Goal: Communication & Community: Share content

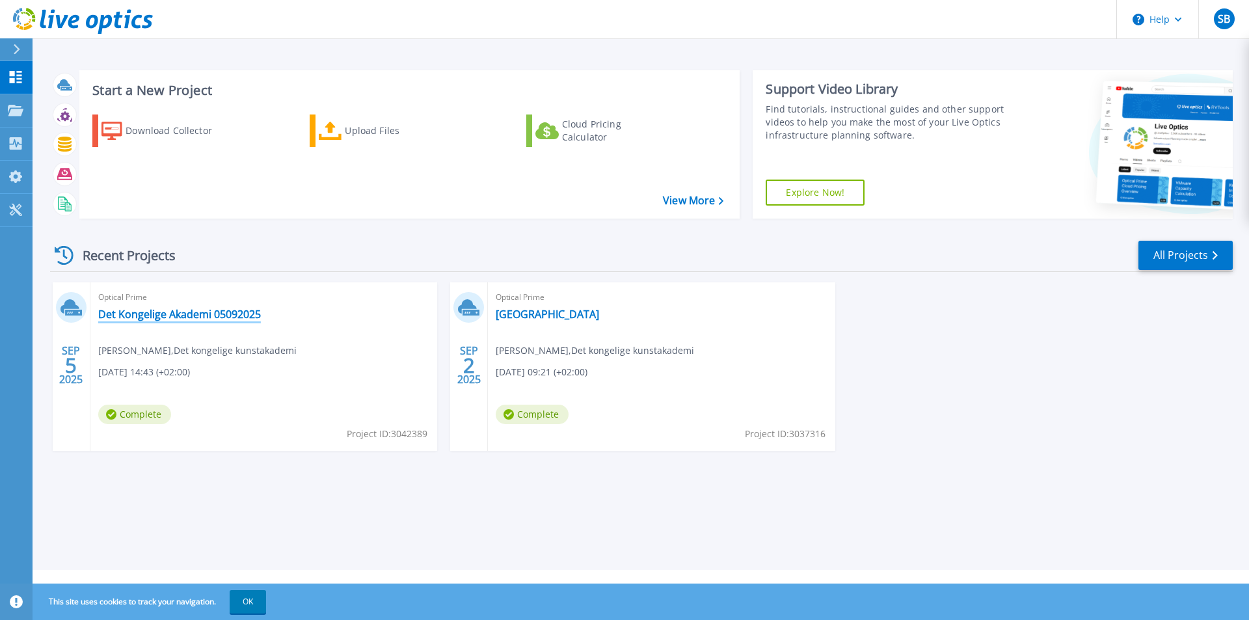
click at [213, 316] on link "Det Kongelige Akademi 05092025" at bounding box center [179, 314] width 163 height 13
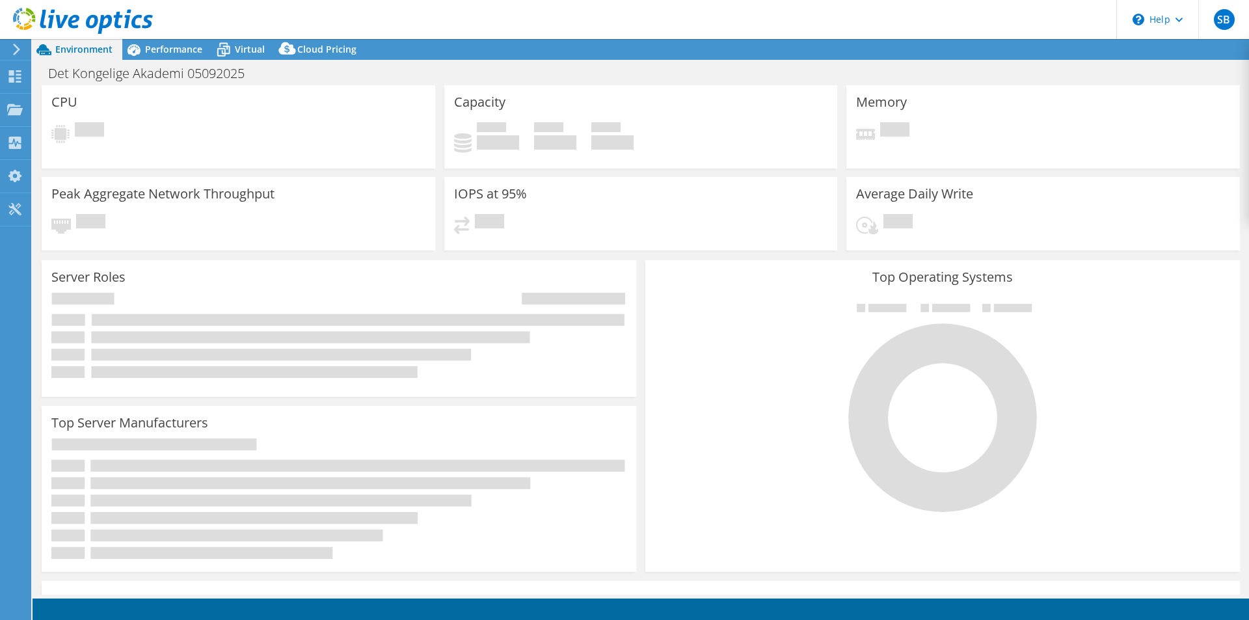
select select "USD"
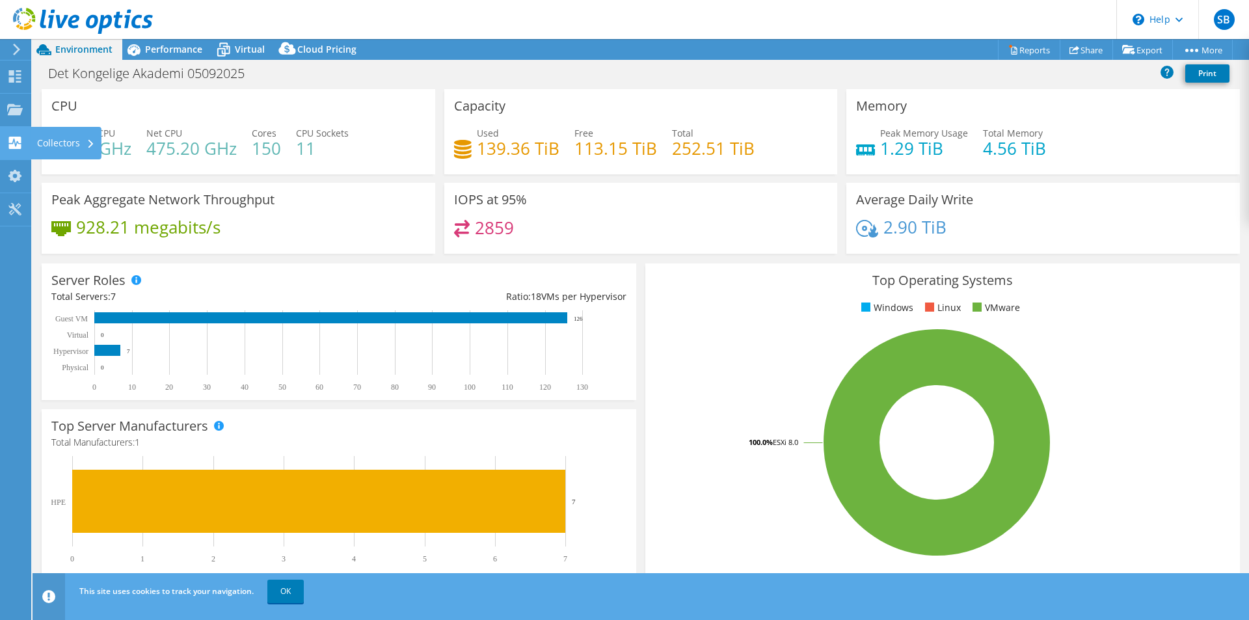
click at [44, 139] on div "Collectors" at bounding box center [66, 143] width 71 height 33
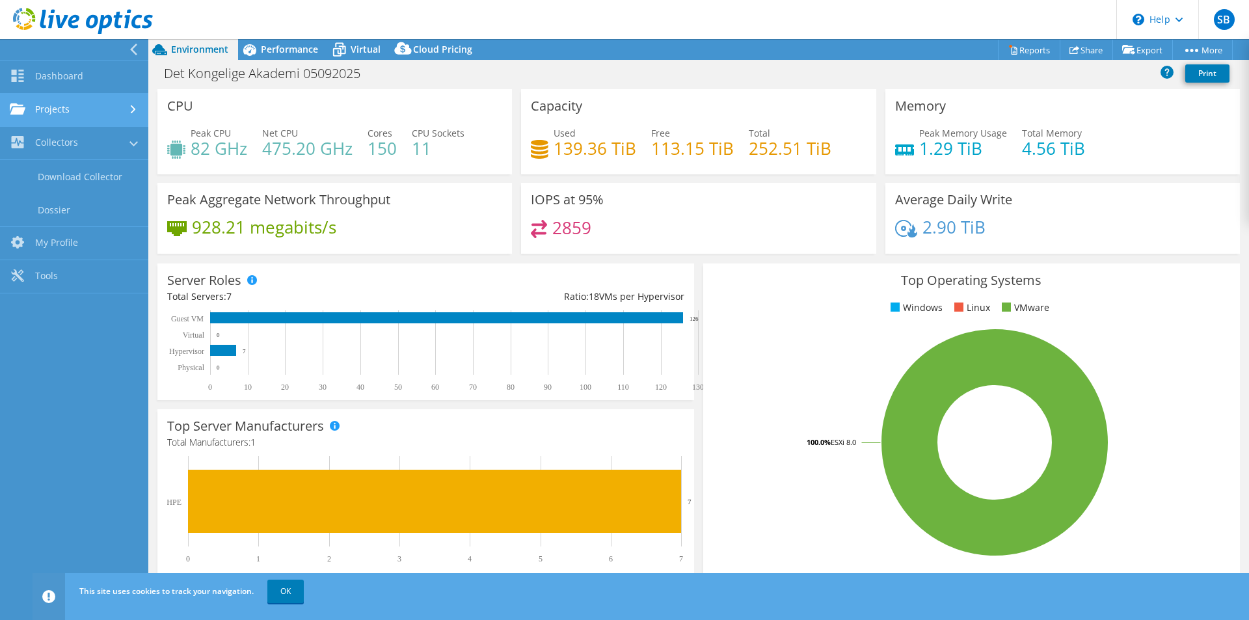
click at [52, 113] on link "Projects" at bounding box center [74, 110] width 148 height 33
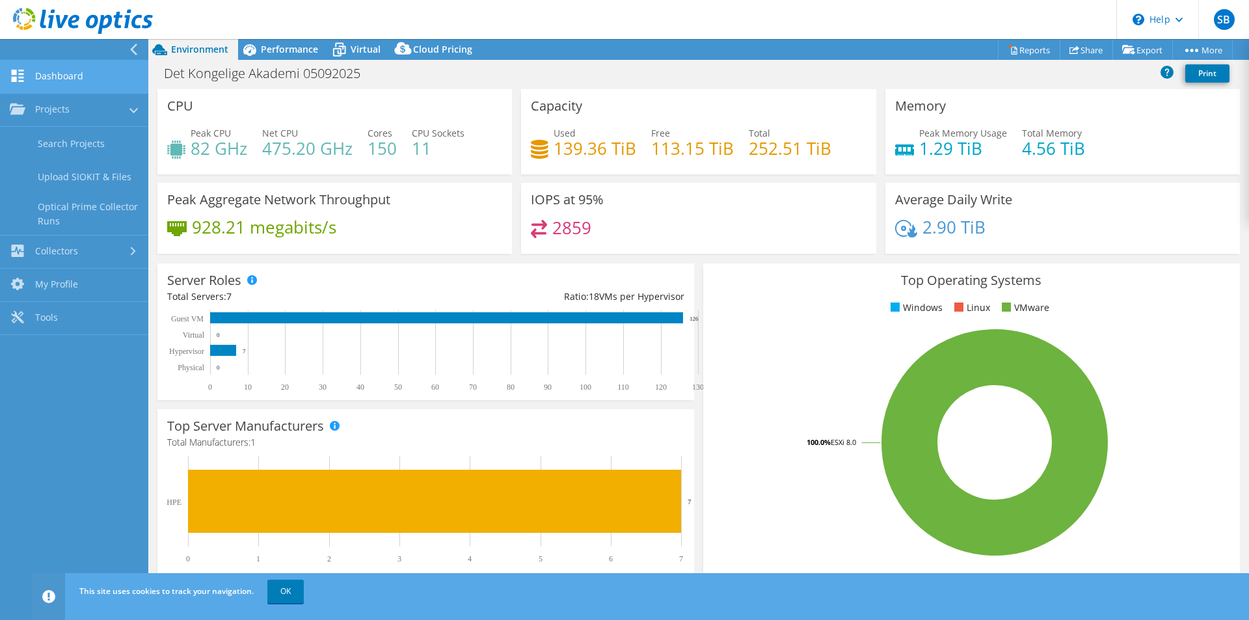
click at [62, 70] on link "Dashboard" at bounding box center [74, 77] width 148 height 33
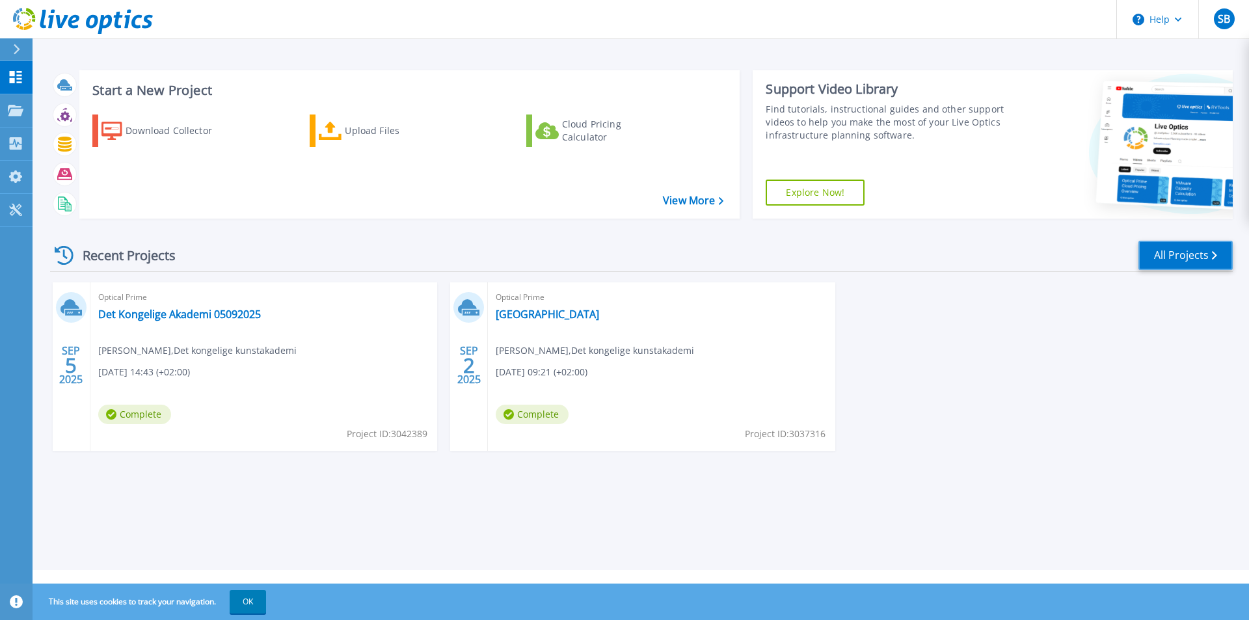
click at [1191, 251] on link "All Projects" at bounding box center [1186, 255] width 94 height 29
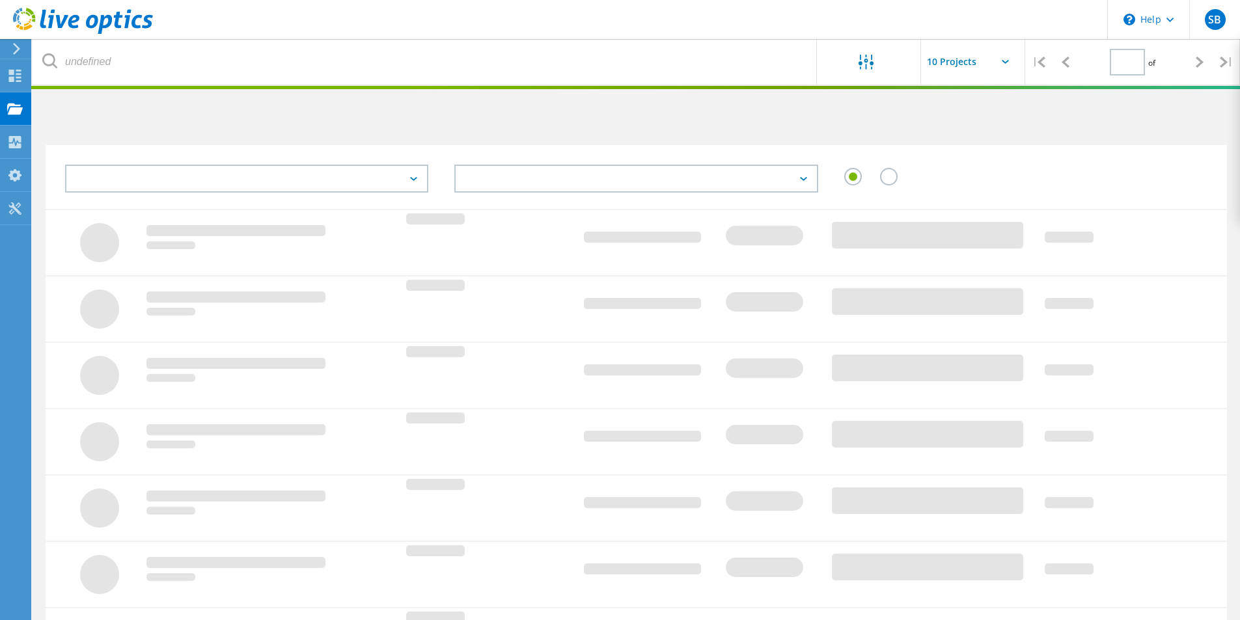
type input "1"
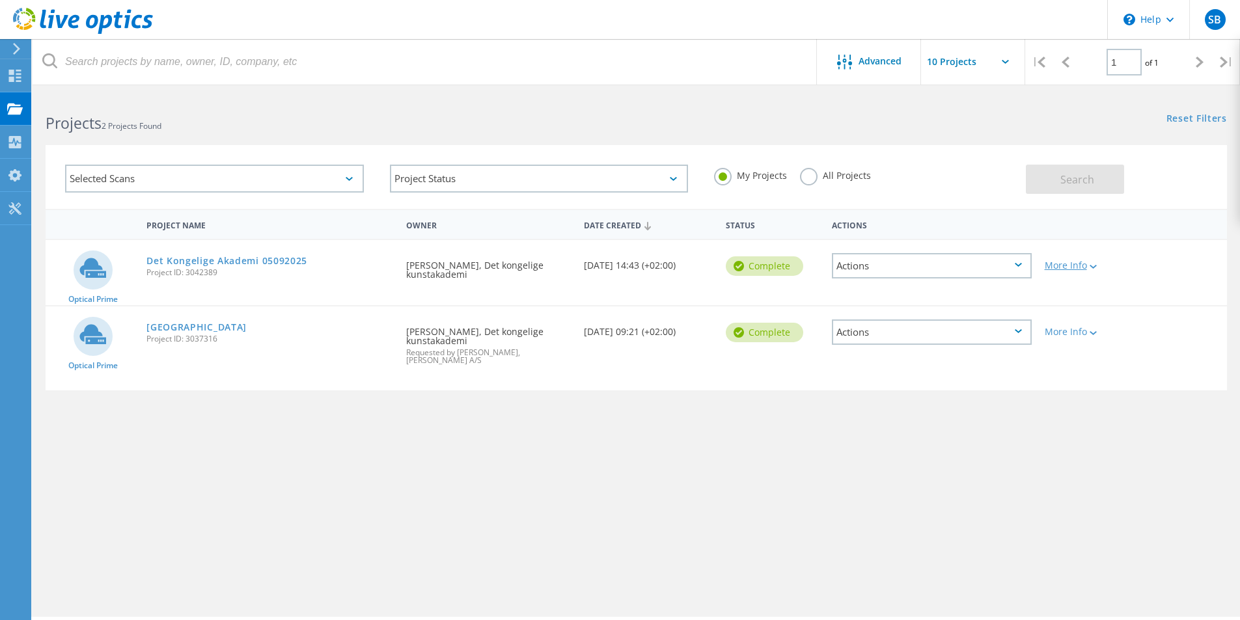
click at [1053, 264] on div "More Info" at bounding box center [1084, 265] width 81 height 9
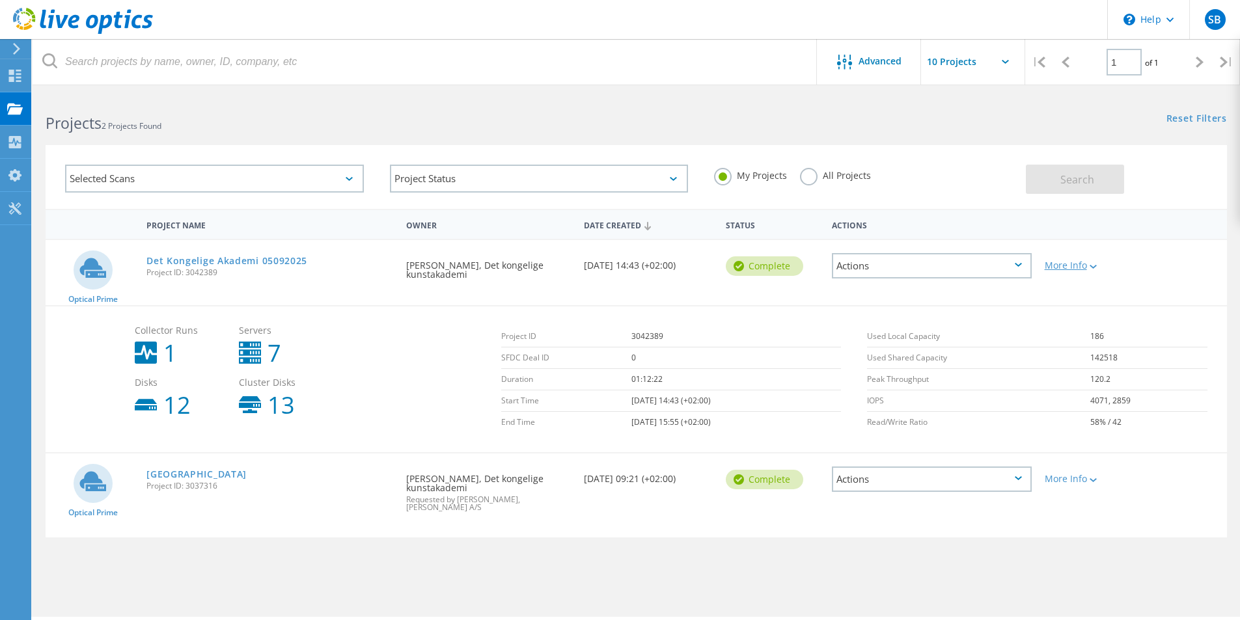
click at [1053, 264] on div "More Info" at bounding box center [1084, 265] width 81 height 9
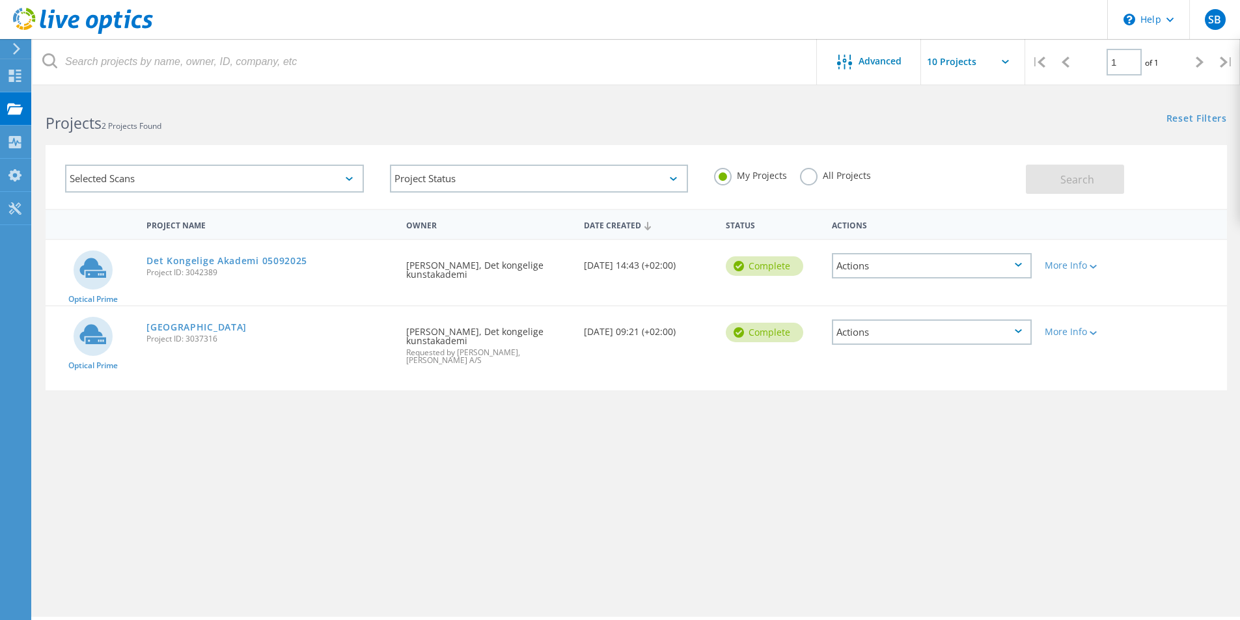
click at [1015, 262] on div "Actions" at bounding box center [932, 265] width 200 height 25
click at [885, 297] on div "Delete" at bounding box center [931, 296] width 197 height 20
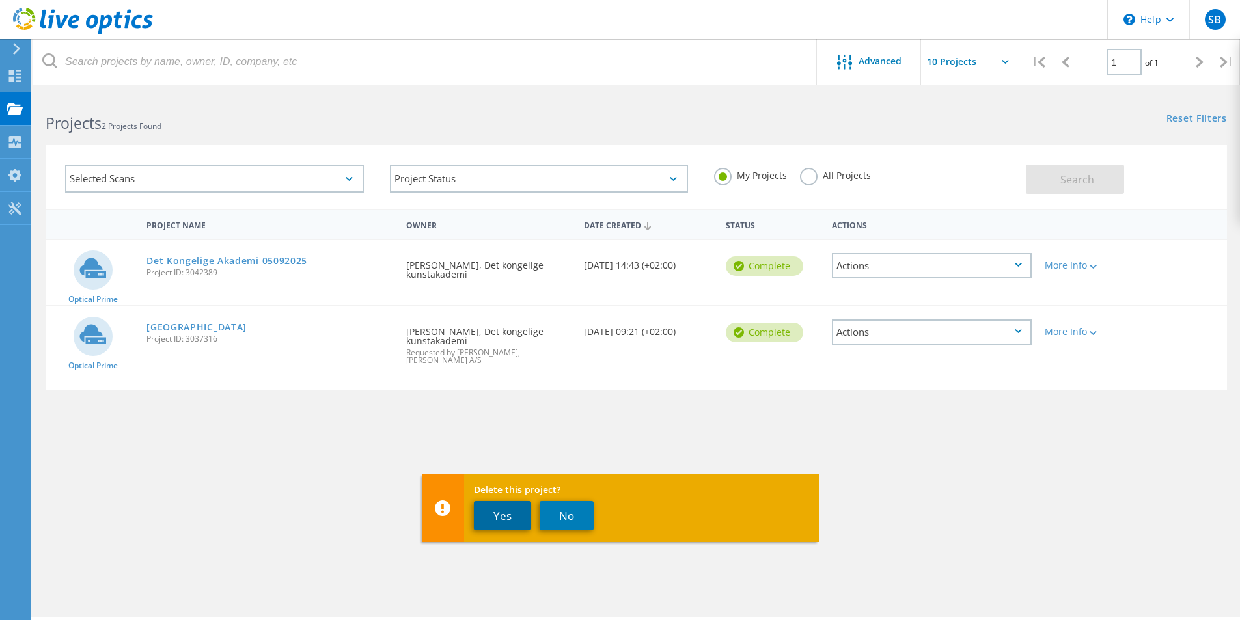
click at [509, 508] on button "Yes" at bounding box center [502, 515] width 57 height 29
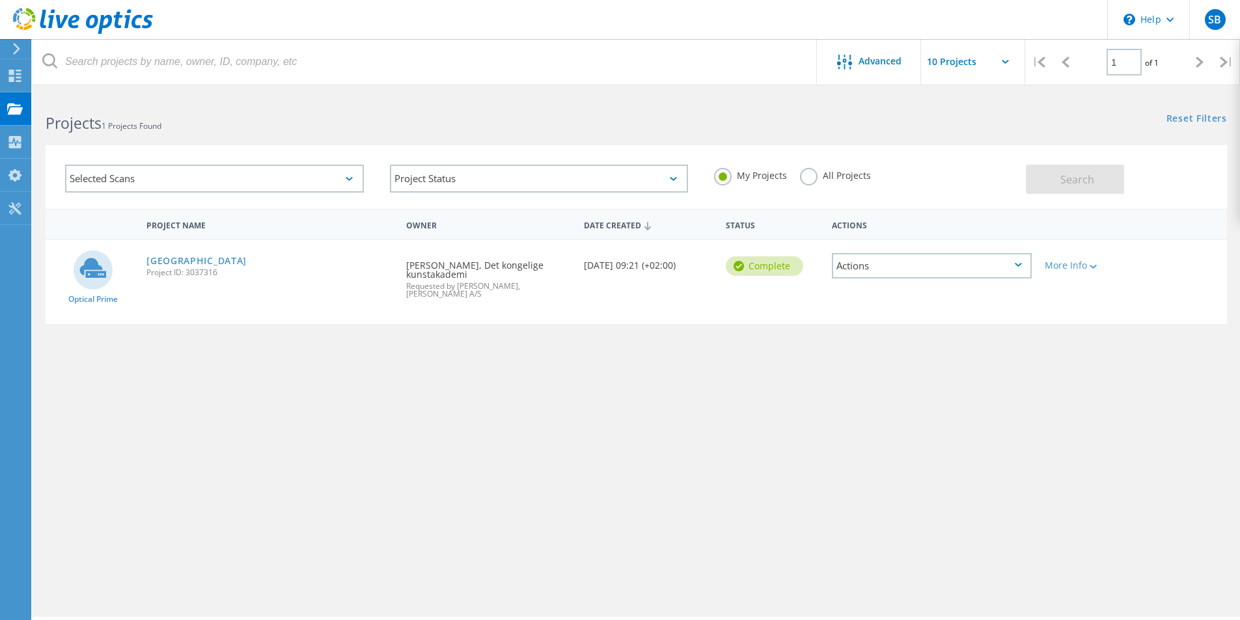
click at [1012, 263] on div "Actions" at bounding box center [932, 265] width 200 height 25
click at [867, 275] on div "Share" at bounding box center [931, 276] width 197 height 20
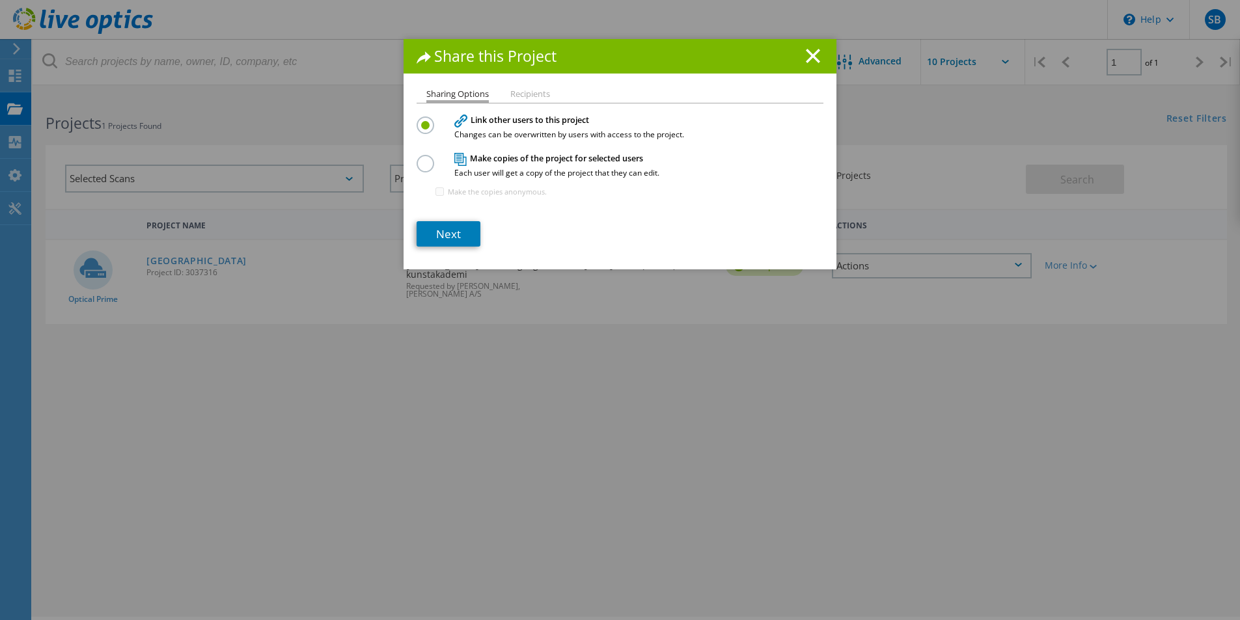
click at [426, 158] on label at bounding box center [427, 156] width 23 height 3
click at [0, 0] on input "radio" at bounding box center [0, 0] width 0 height 0
click at [440, 237] on link "Next" at bounding box center [448, 233] width 64 height 25
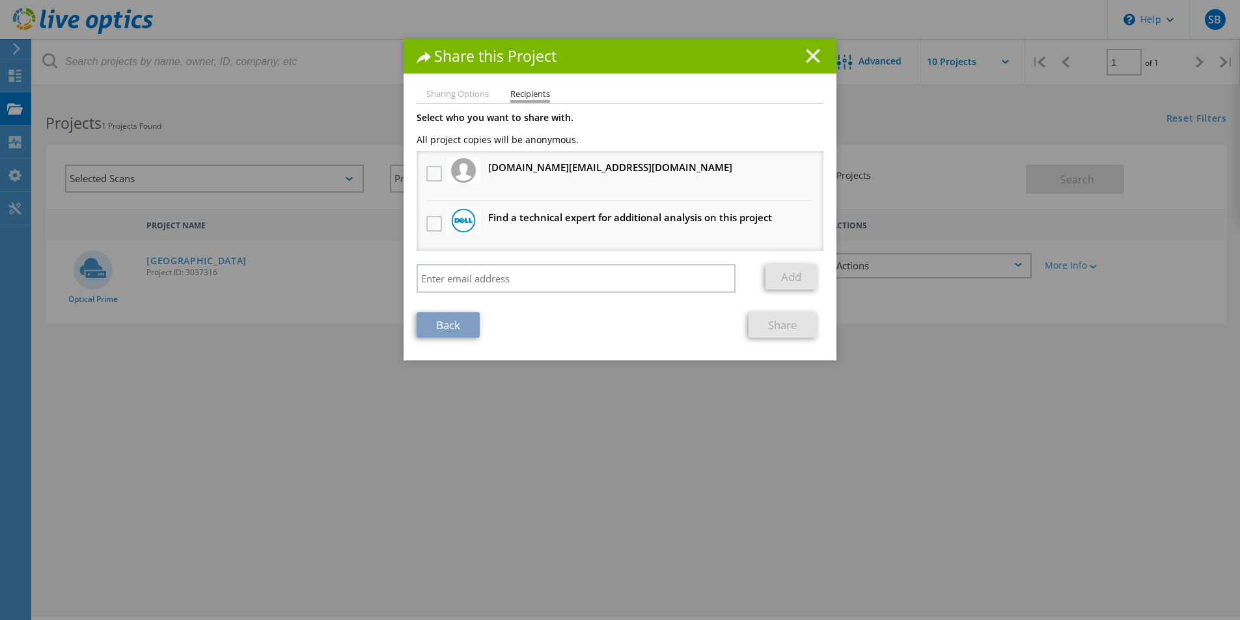
click at [806, 54] on line at bounding box center [812, 55] width 13 height 13
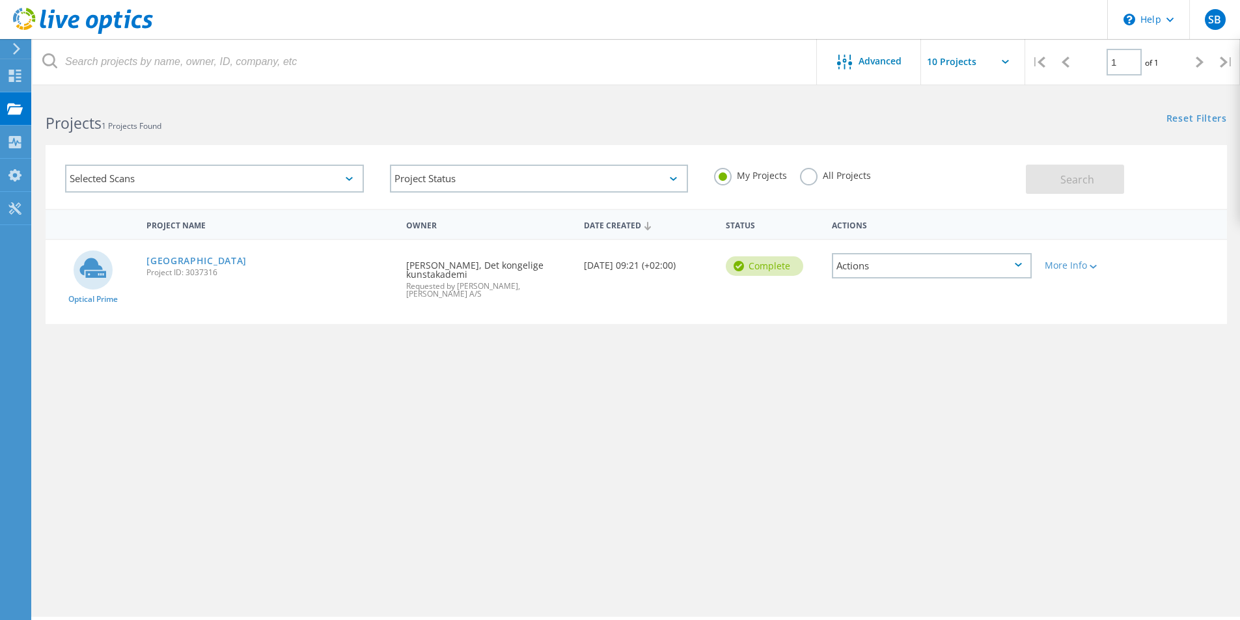
click at [949, 61] on input "text" at bounding box center [986, 62] width 130 height 46
click at [1018, 264] on icon at bounding box center [1017, 265] width 7 height 4
click at [951, 275] on div "Share" at bounding box center [931, 276] width 197 height 20
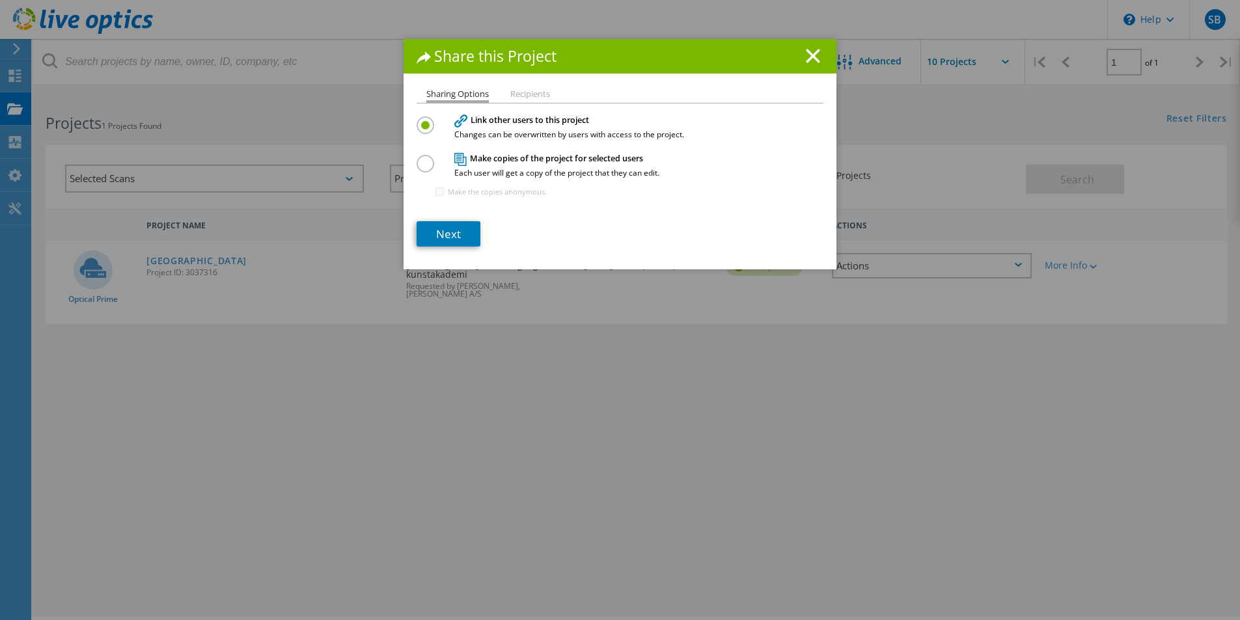
click at [418, 158] on label at bounding box center [427, 156] width 23 height 3
click at [0, 0] on input "radio" at bounding box center [0, 0] width 0 height 0
click at [444, 235] on link "Next" at bounding box center [448, 233] width 64 height 25
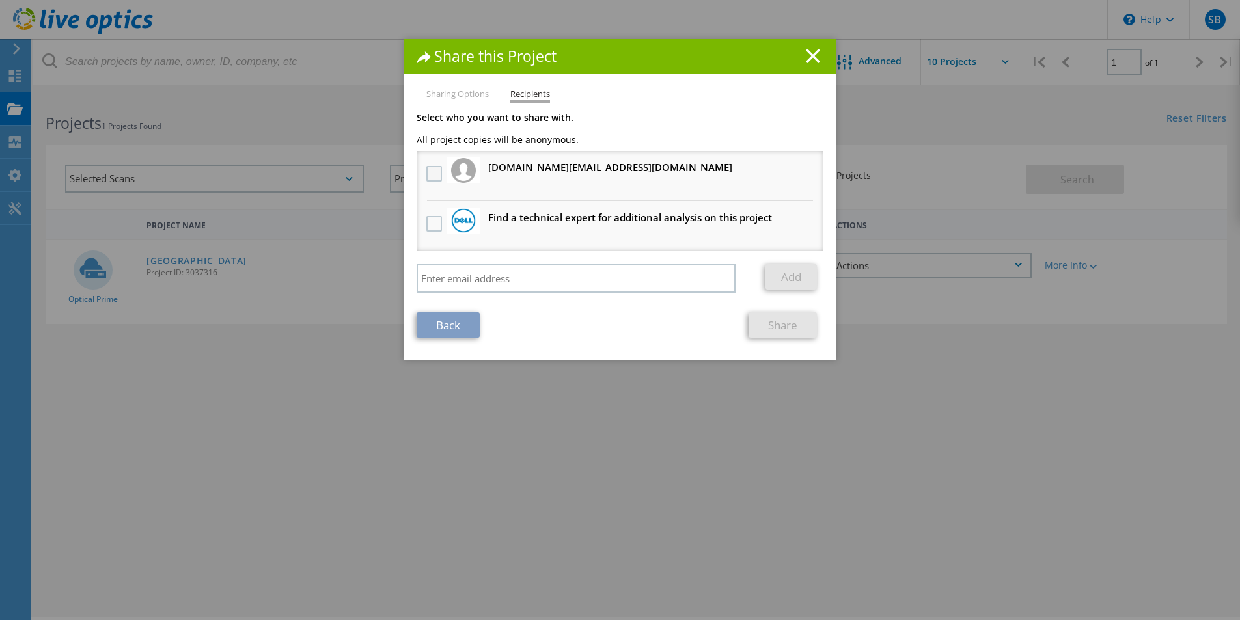
click at [431, 178] on label at bounding box center [435, 174] width 19 height 16
click at [0, 0] on input "checkbox" at bounding box center [0, 0] width 0 height 0
click at [787, 324] on link "Share" at bounding box center [782, 324] width 68 height 25
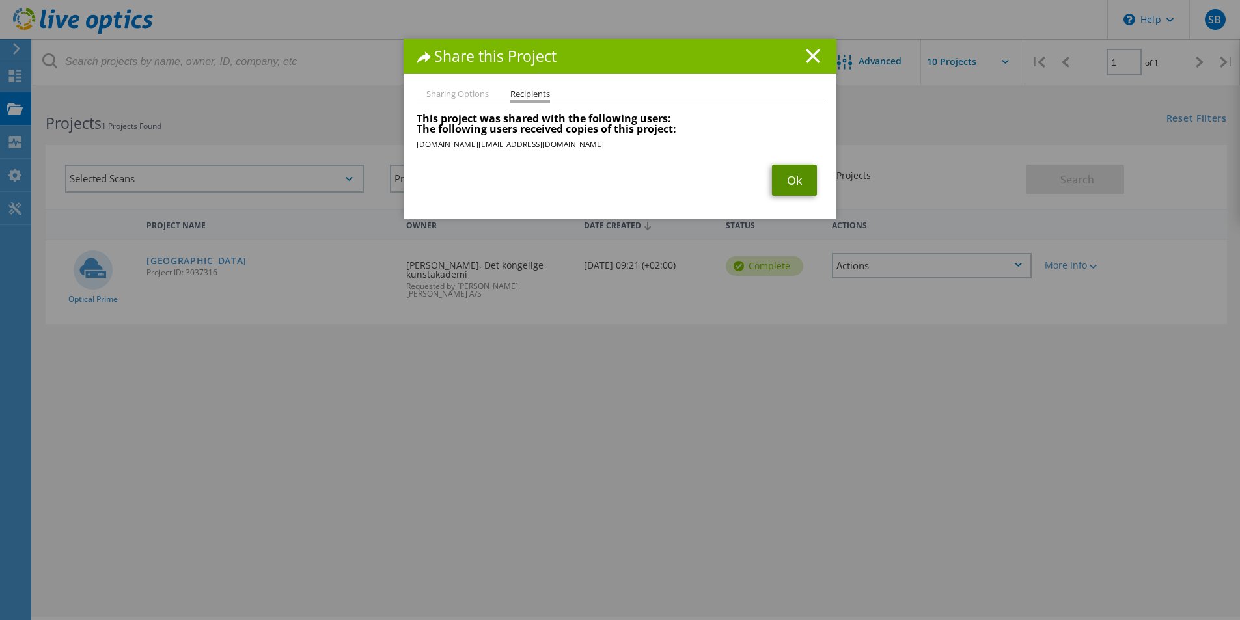
click at [785, 180] on link "Ok" at bounding box center [794, 180] width 45 height 31
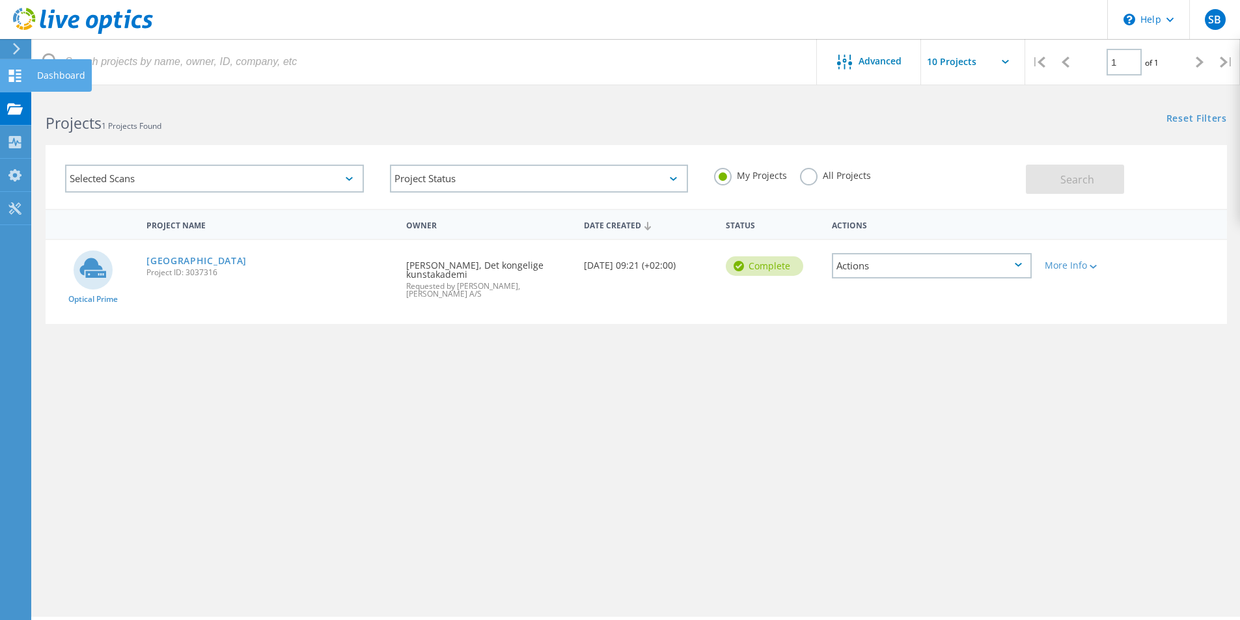
click at [17, 79] on icon at bounding box center [15, 76] width 16 height 12
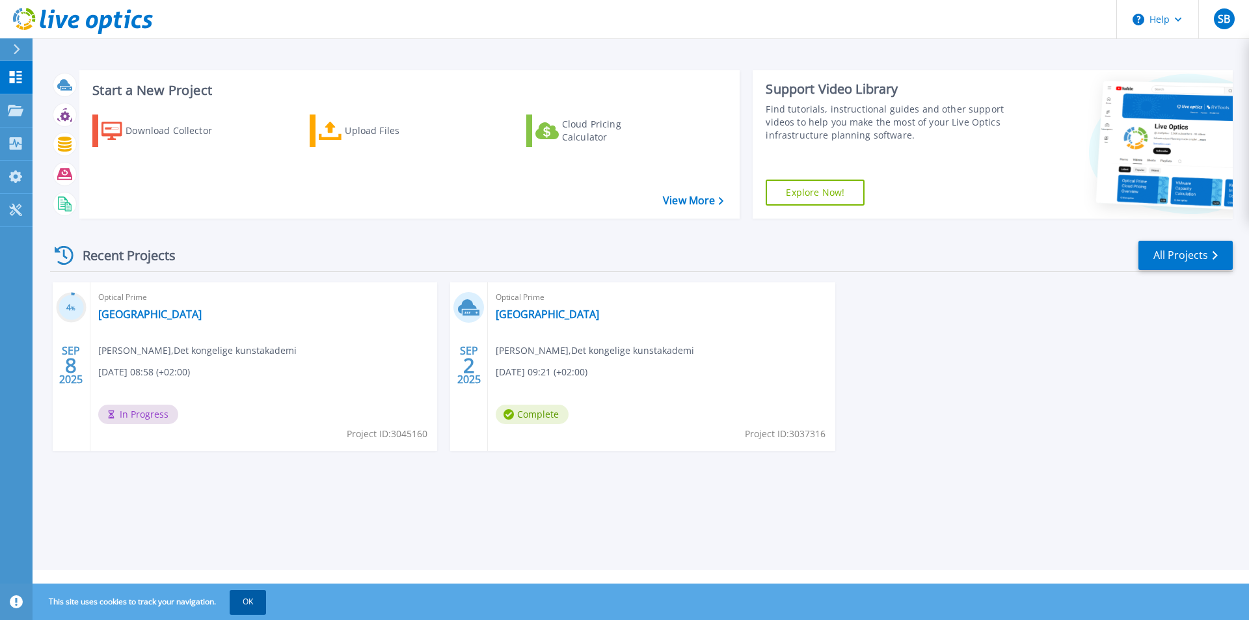
click at [252, 603] on button "OK" at bounding box center [248, 601] width 36 height 23
